Goal: Find specific page/section: Find specific page/section

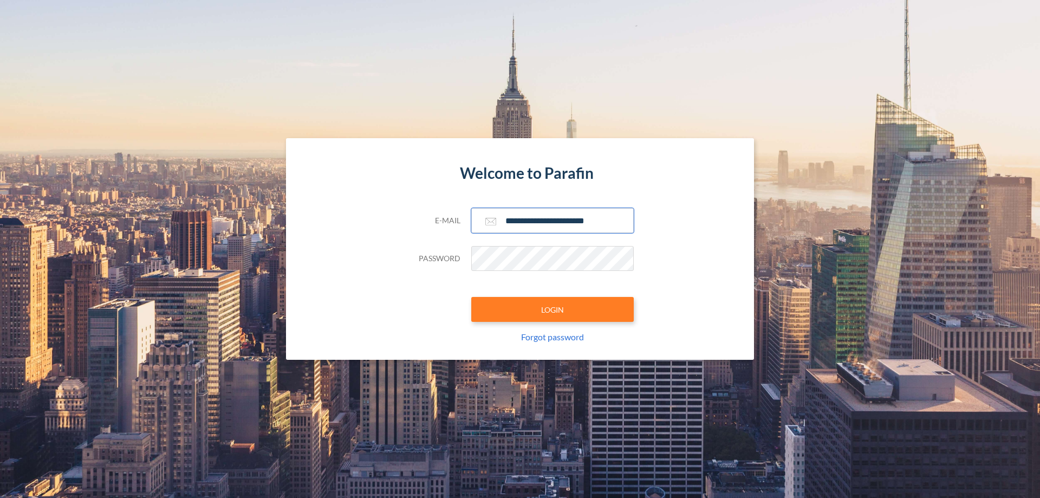
type input "**********"
click at [553, 309] on button "LOGIN" at bounding box center [552, 309] width 163 height 25
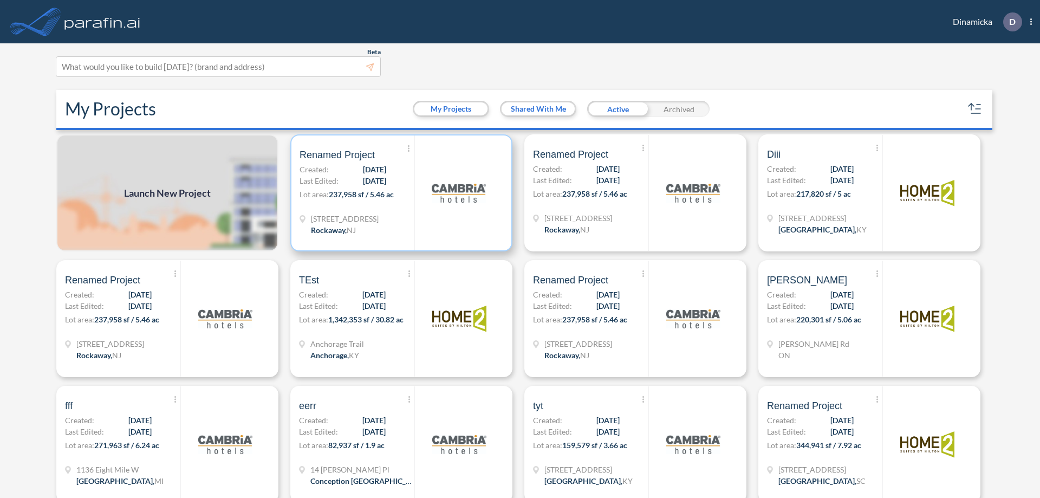
scroll to position [3, 0]
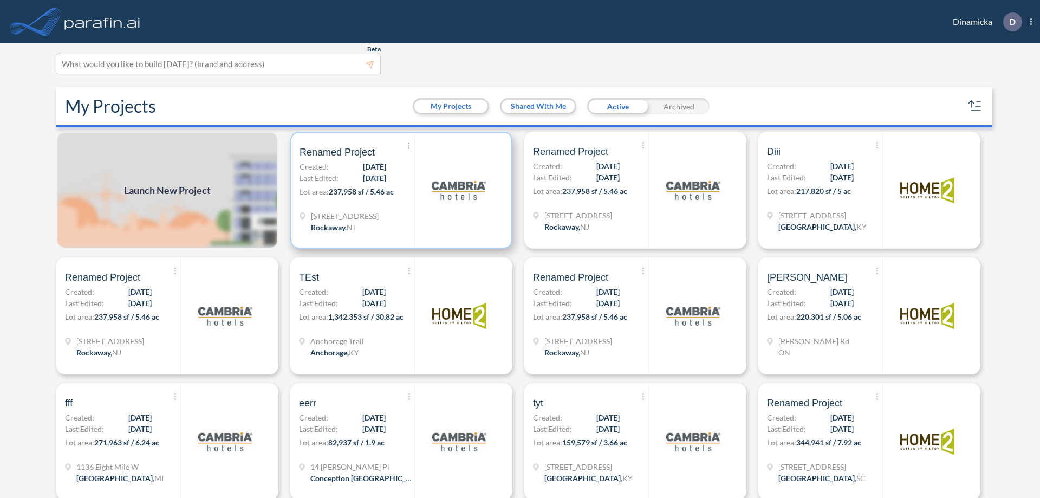
click at [399, 190] on p "Lot area: 237,958 sf / 5.46 ac" at bounding box center [357, 194] width 115 height 16
